Goal: Information Seeking & Learning: Learn about a topic

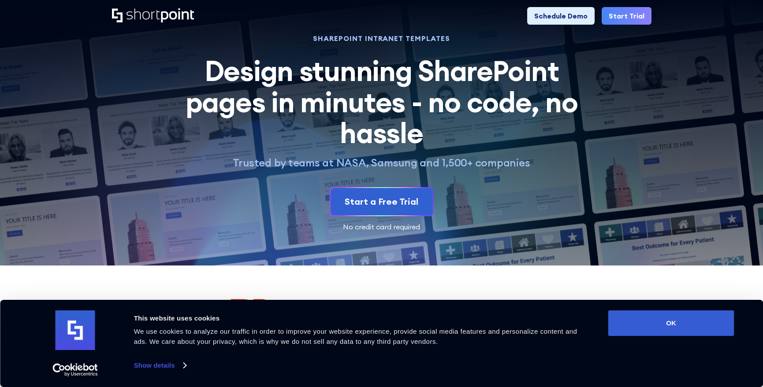
click at [391, 282] on icon at bounding box center [427, 298] width 81 height 51
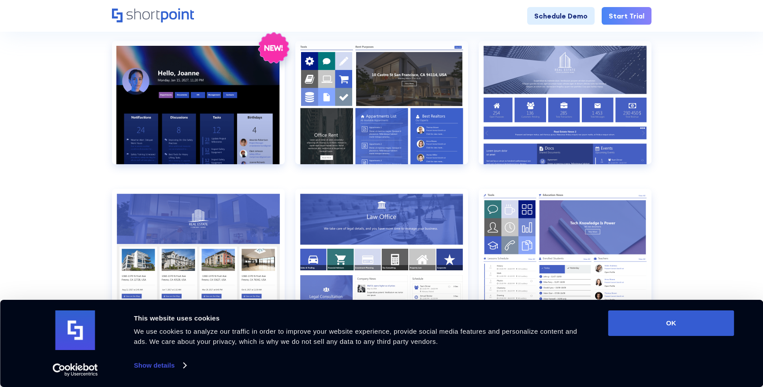
scroll to position [409, 0]
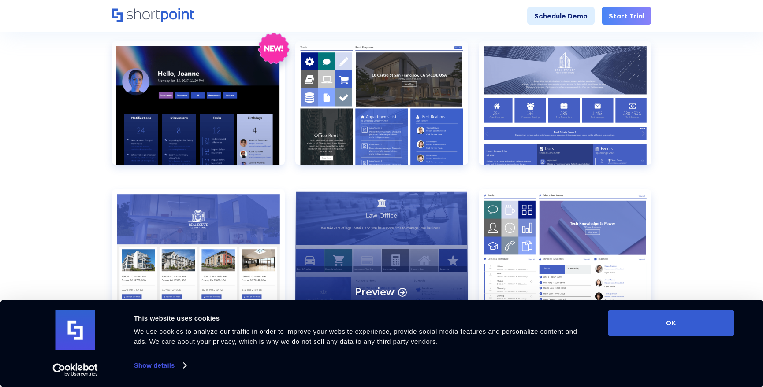
click at [418, 217] on div "Preview" at bounding box center [381, 250] width 173 height 123
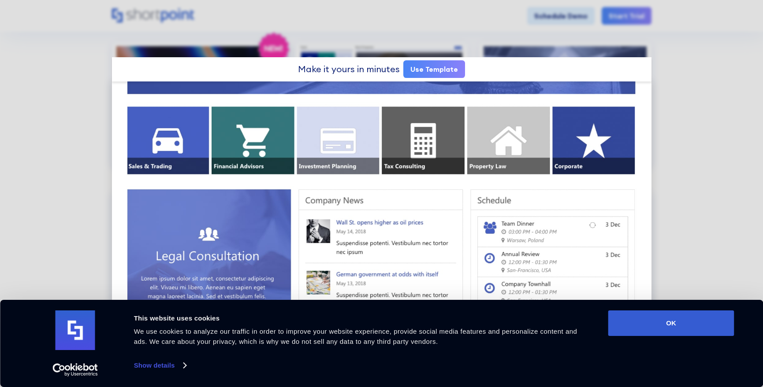
scroll to position [161, 0]
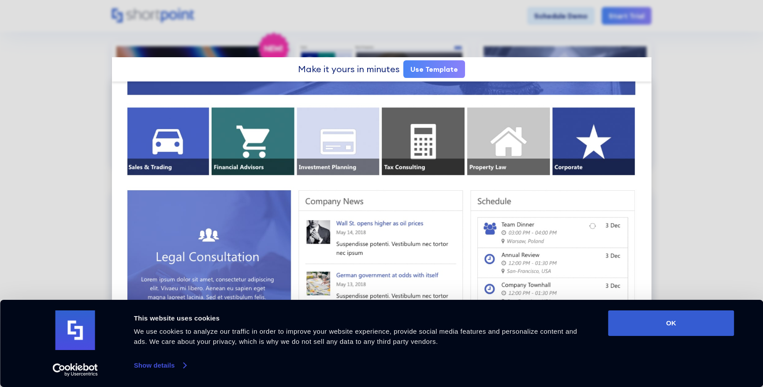
click at [181, 364] on link "Show details" at bounding box center [160, 365] width 52 height 13
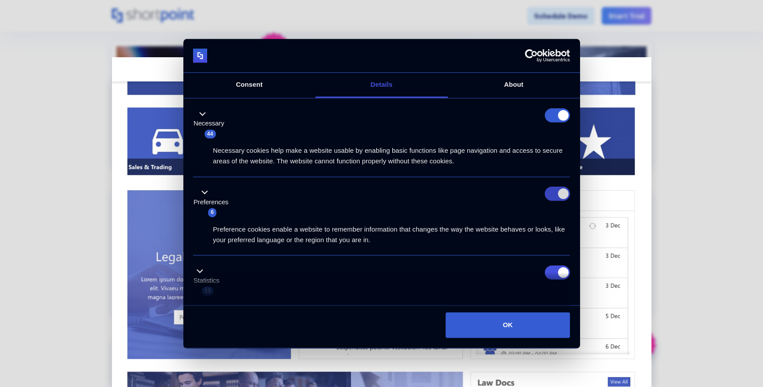
click at [557, 193] on input "Preferences" at bounding box center [557, 194] width 25 height 14
checkbox input "false"
click at [558, 118] on form at bounding box center [557, 115] width 25 height 14
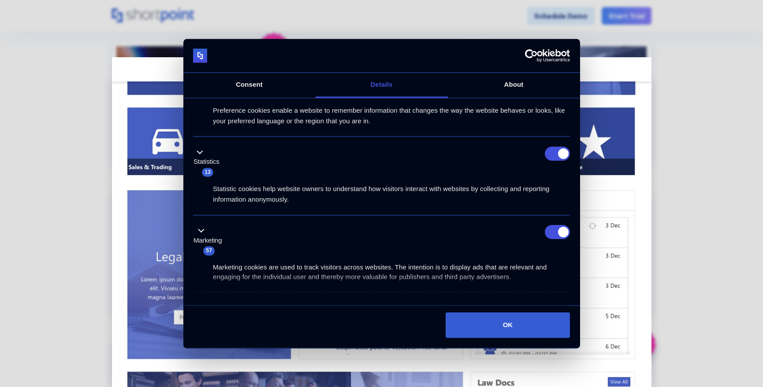
scroll to position [119, 0]
click at [557, 152] on input "Statistics" at bounding box center [557, 153] width 25 height 14
checkbox input "false"
click at [558, 230] on input "Marketing" at bounding box center [557, 232] width 25 height 14
checkbox input "false"
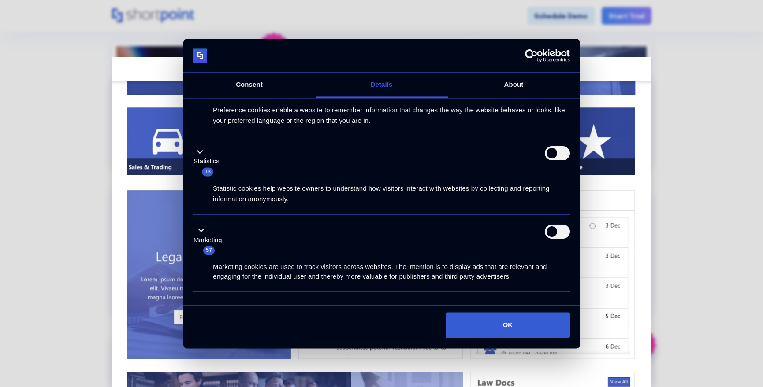
scroll to position [197, 0]
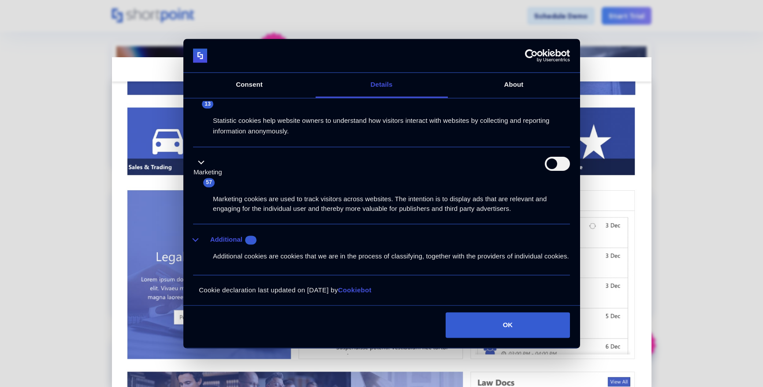
click at [194, 234] on button "Additional 10" at bounding box center [227, 239] width 69 height 11
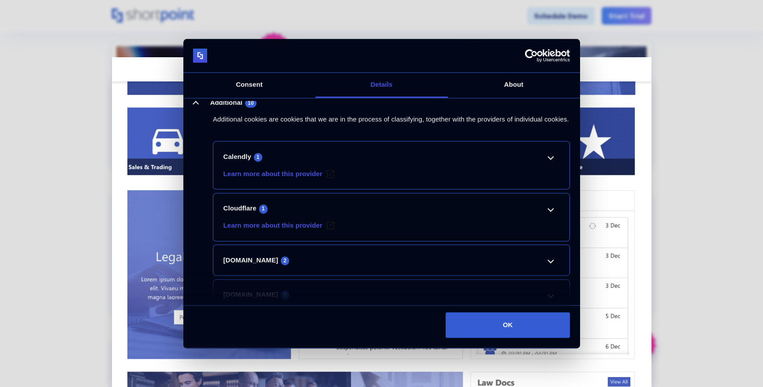
scroll to position [418, 0]
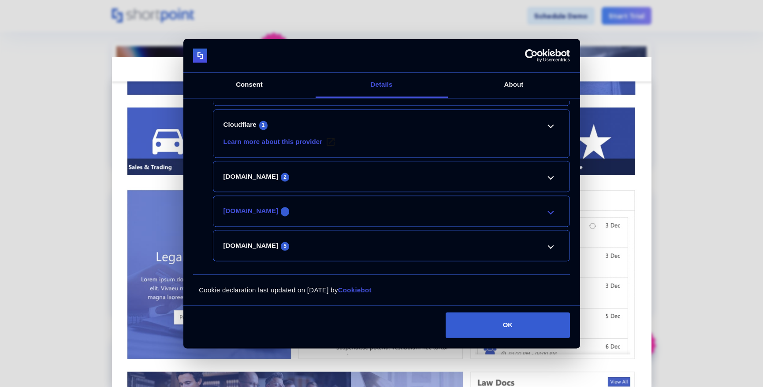
click at [550, 213] on link "[DOMAIN_NAME] 1" at bounding box center [391, 211] width 336 height 11
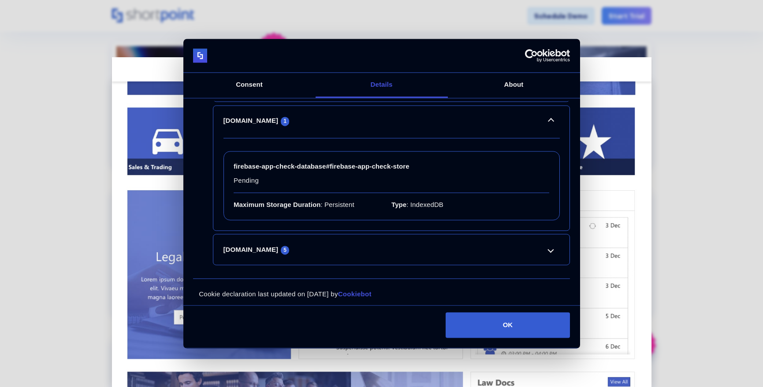
scroll to position [512, 0]
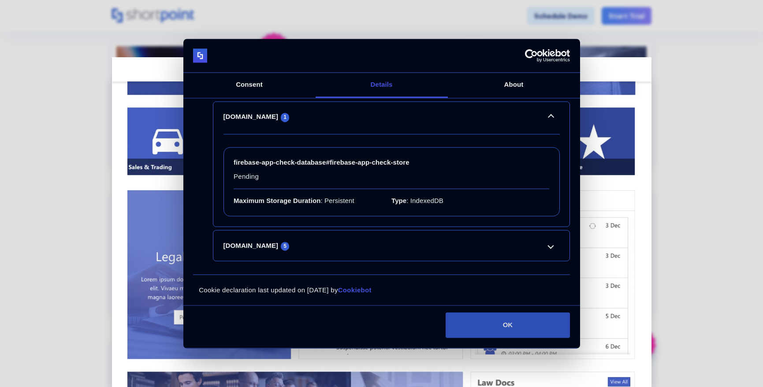
click at [496, 325] on button "OK" at bounding box center [508, 326] width 124 height 26
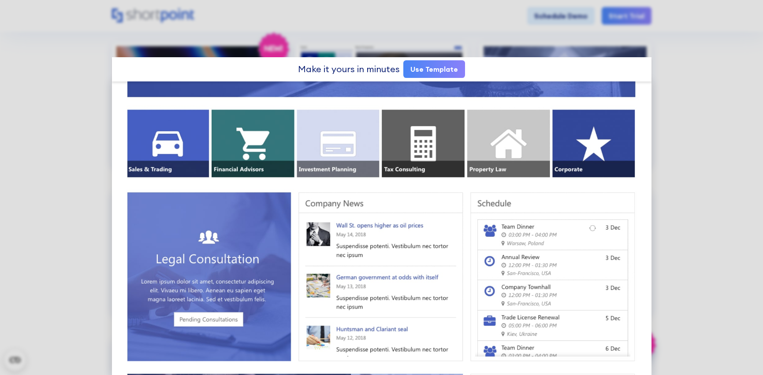
scroll to position [160, 0]
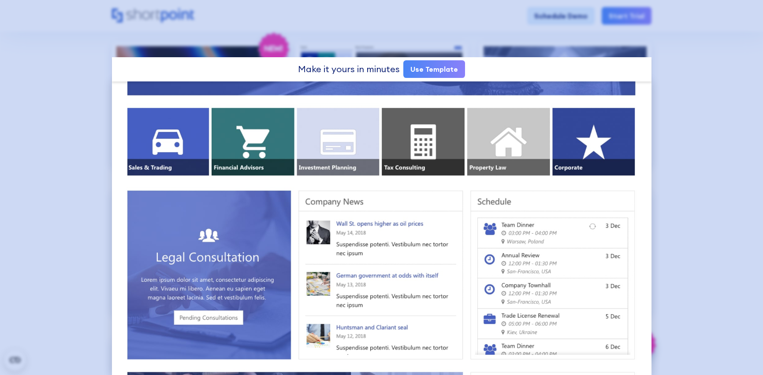
click at [61, 47] on div at bounding box center [381, 187] width 763 height 375
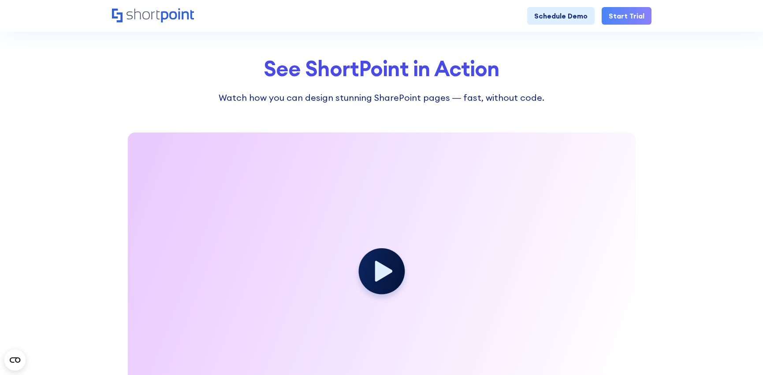
scroll to position [1250, 0]
